Goal: Information Seeking & Learning: Compare options

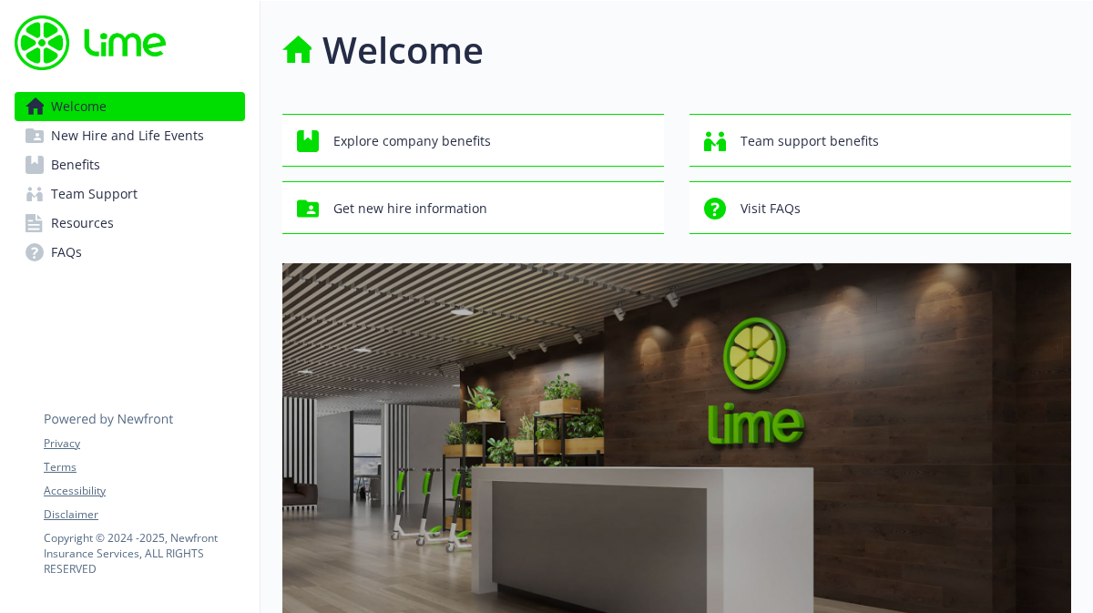
click at [93, 158] on span "Benefits" at bounding box center [75, 164] width 49 height 29
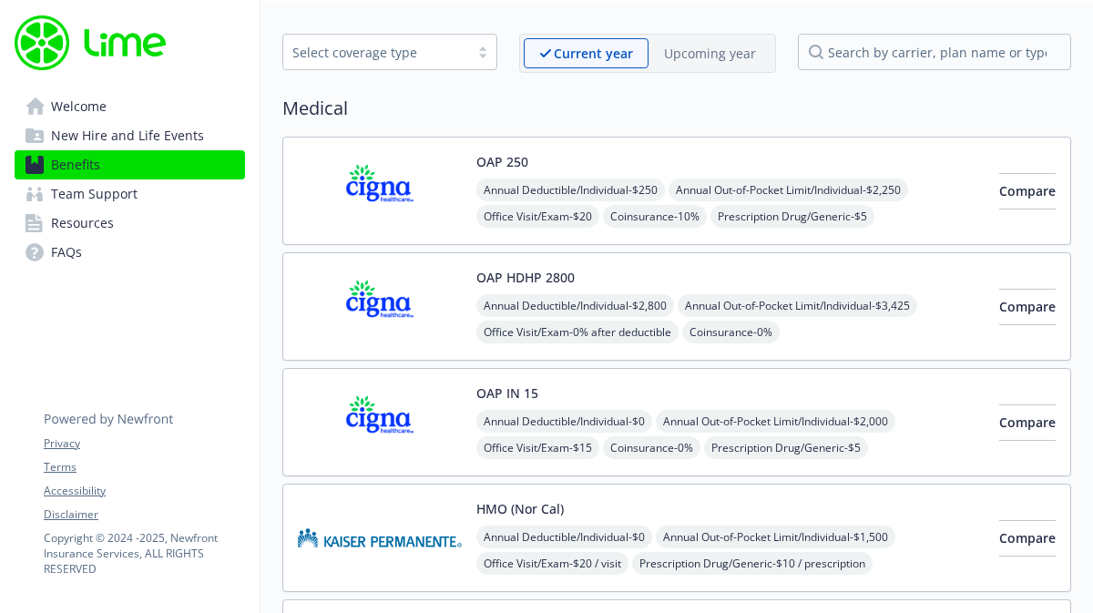
scroll to position [39, 0]
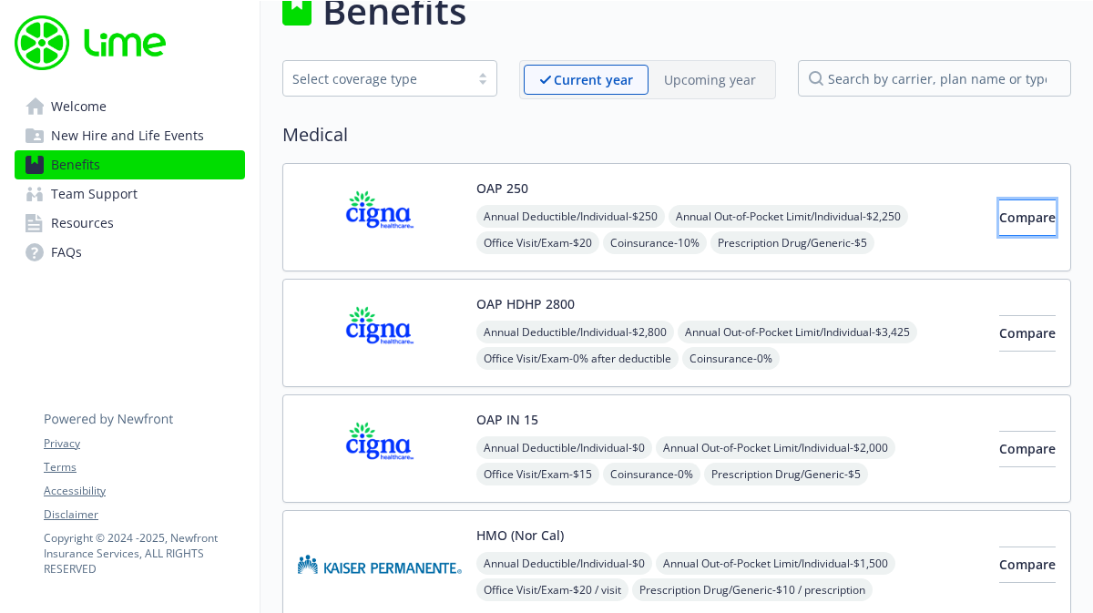
click at [999, 205] on button "Compare" at bounding box center [1027, 217] width 56 height 36
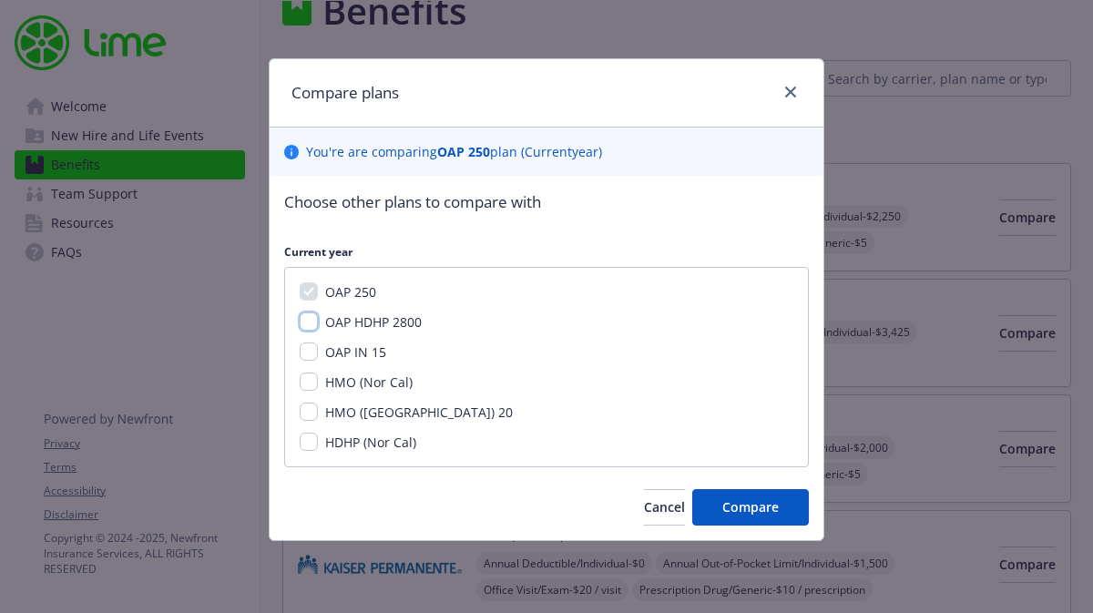
click at [307, 324] on input "OAP HDHP 2800" at bounding box center [309, 321] width 18 height 18
checkbox input "true"
click at [311, 355] on input "OAP IN 15" at bounding box center [309, 351] width 18 height 18
checkbox input "true"
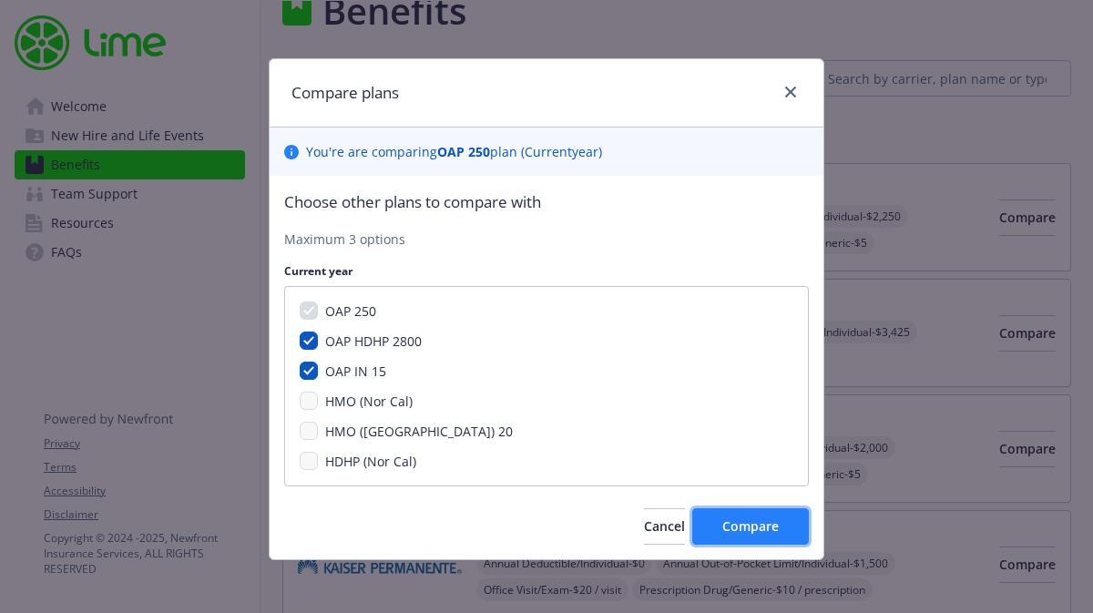
click at [737, 511] on button "Compare" at bounding box center [750, 526] width 117 height 36
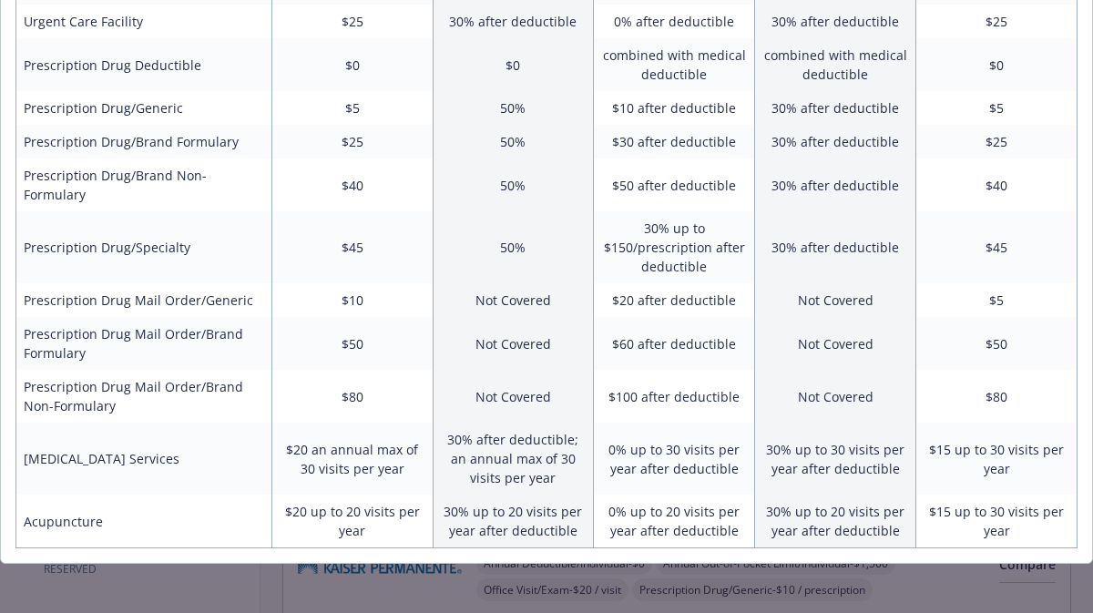
scroll to position [0, 0]
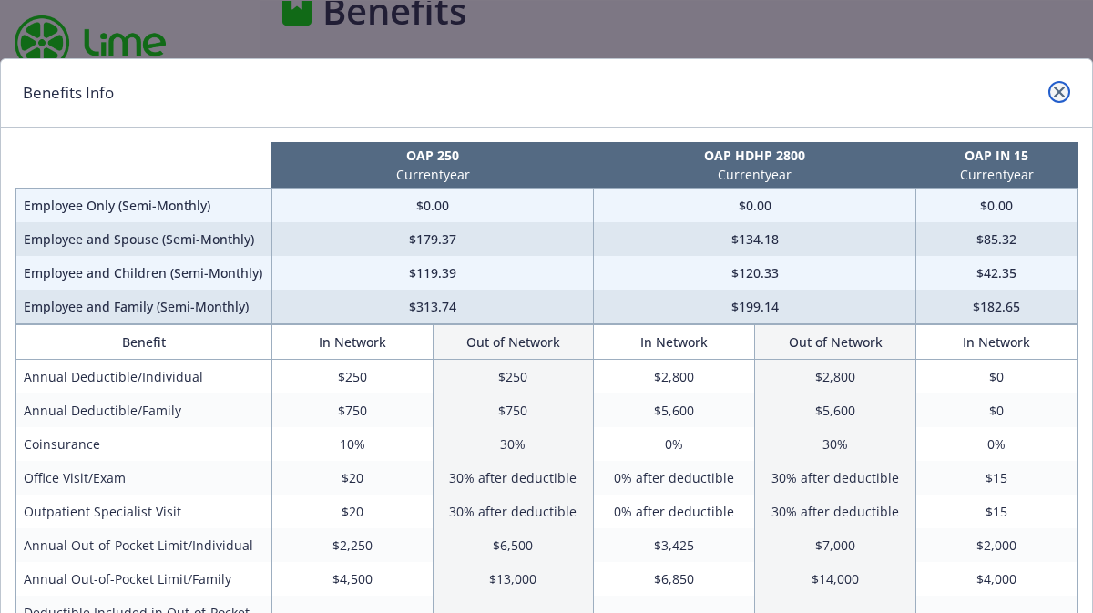
click at [1058, 93] on icon "close" at bounding box center [1059, 92] width 11 height 11
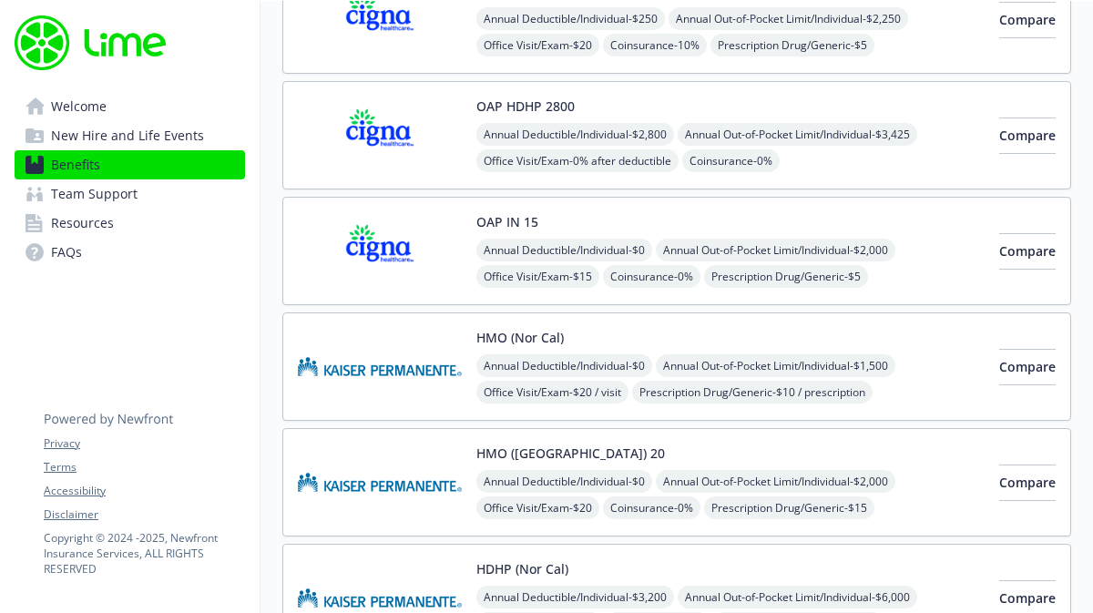
scroll to position [235, 0]
